Goal: Information Seeking & Learning: Learn about a topic

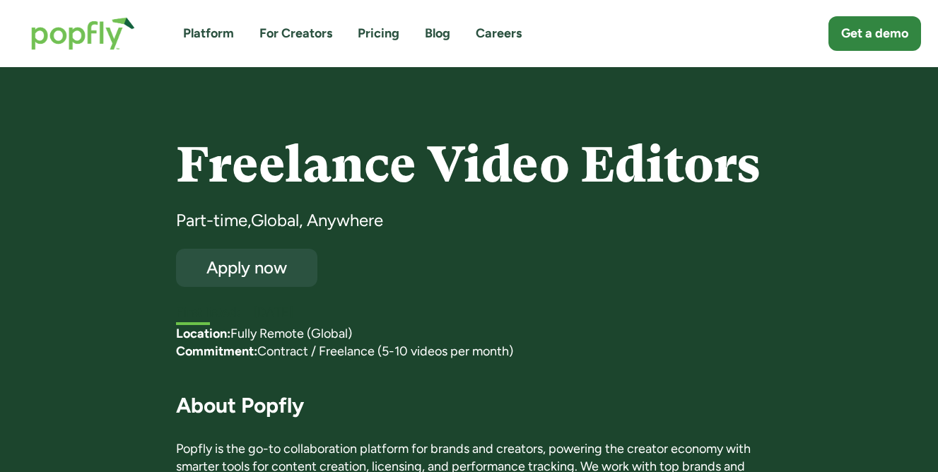
click at [750, 256] on div "Freelance Video Editors Part-time , Global, Anywhere Apply now First listed: [D…" at bounding box center [469, 230] width 586 height 185
click at [482, 36] on link "Careers" at bounding box center [499, 34] width 46 height 18
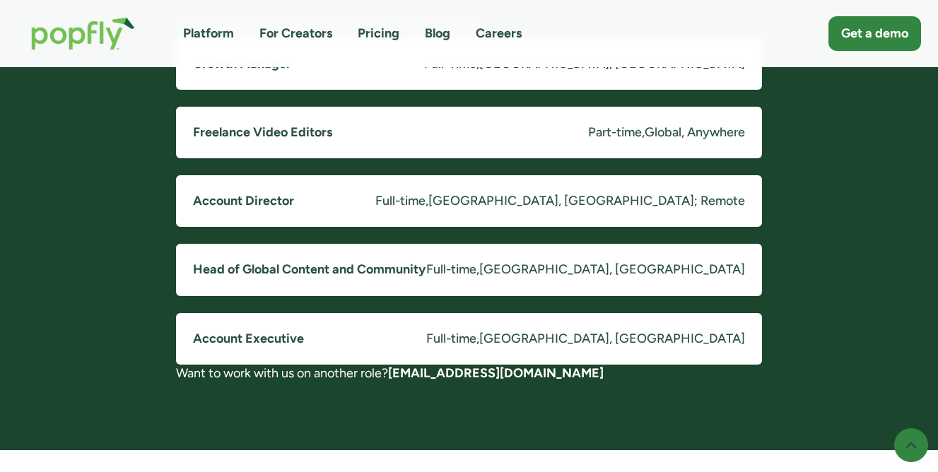
scroll to position [1148, 0]
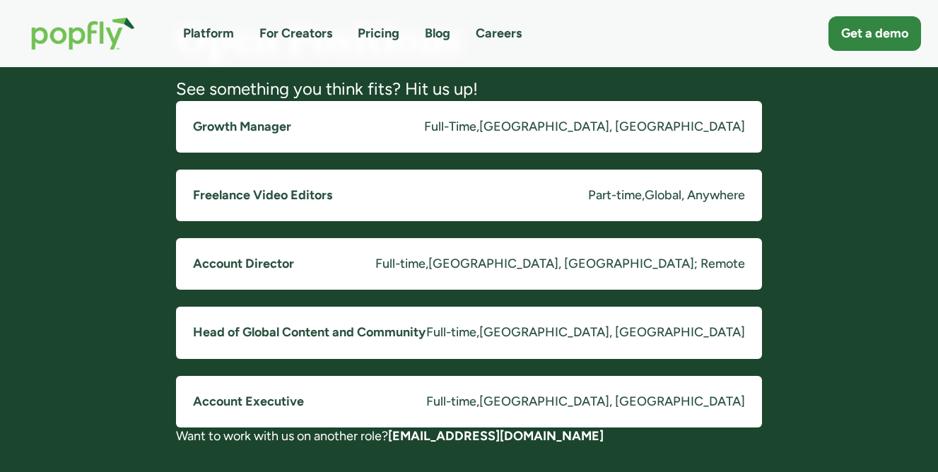
click at [363, 330] on h5 "Head of Global Content and Community" at bounding box center [309, 333] width 233 height 18
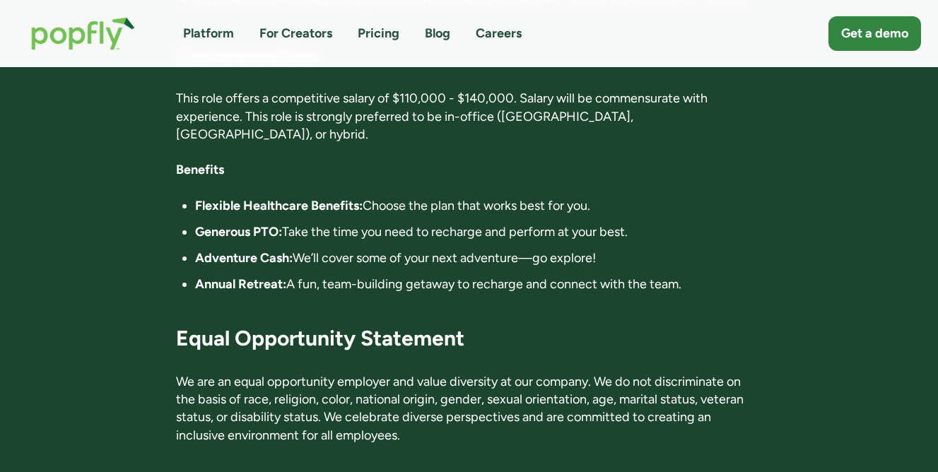
scroll to position [2408, 0]
